Goal: Task Accomplishment & Management: Complete application form

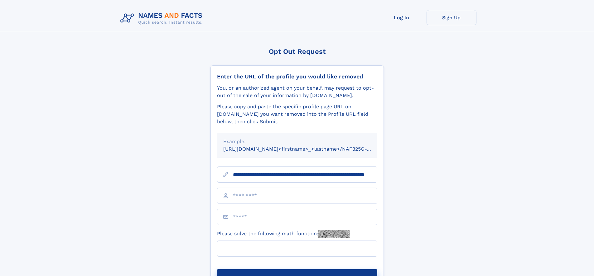
scroll to position [0, 57]
type input "**********"
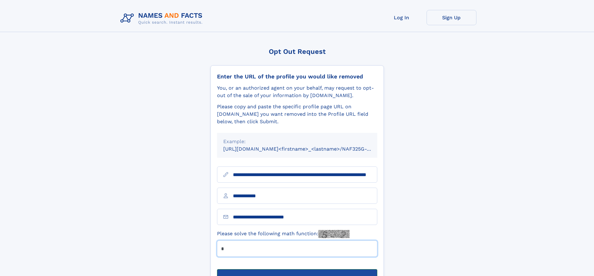
type input "*"
click at [297, 270] on button "Submit Opt Out Request" at bounding box center [297, 280] width 160 height 20
